Goal: Find specific page/section: Find specific page/section

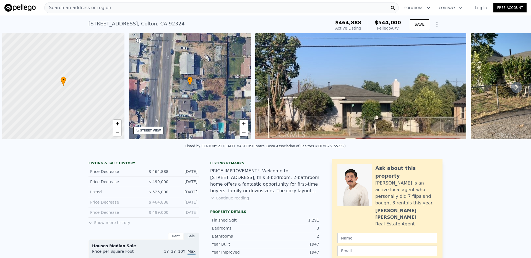
scroll to position [0, 2]
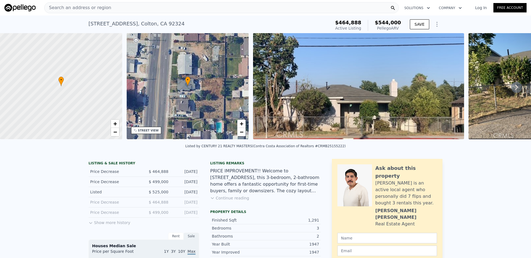
click at [289, 8] on div "Search an address or region" at bounding box center [221, 7] width 354 height 11
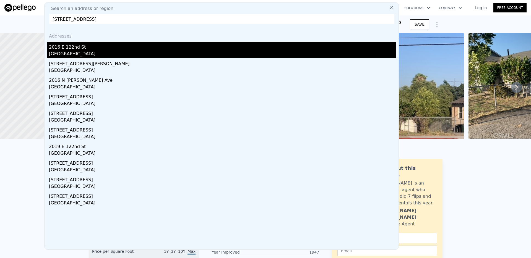
type input "[STREET_ADDRESS]"
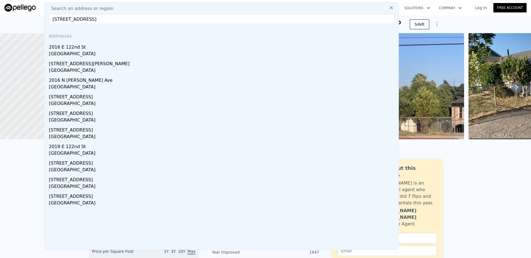
drag, startPoint x: 104, startPoint y: 48, endPoint x: 223, endPoint y: 61, distance: 119.8
click at [104, 48] on div "2016 E 122nd St" at bounding box center [222, 46] width 347 height 9
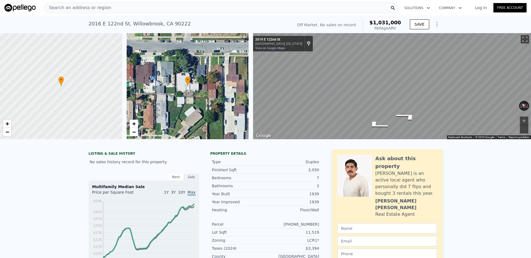
click at [189, 8] on div "Search an address or region" at bounding box center [221, 7] width 354 height 11
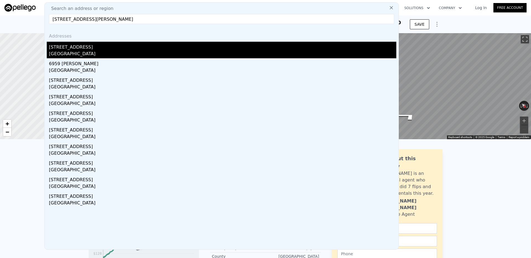
type input "[STREET_ADDRESS][PERSON_NAME]"
click at [76, 49] on div "[STREET_ADDRESS]" at bounding box center [222, 46] width 347 height 9
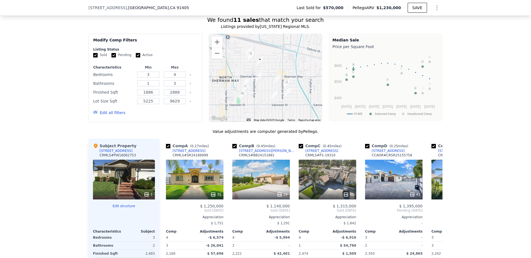
scroll to position [487, 0]
